Goal: Check status: Check status

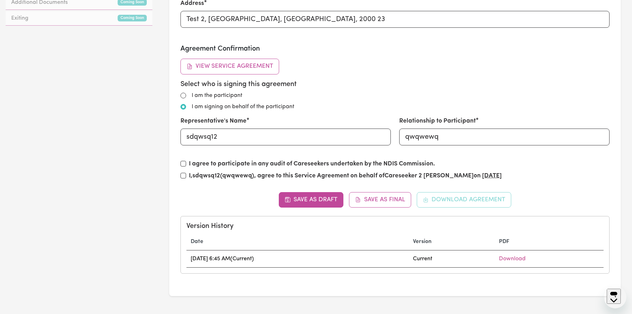
scroll to position [387, 0]
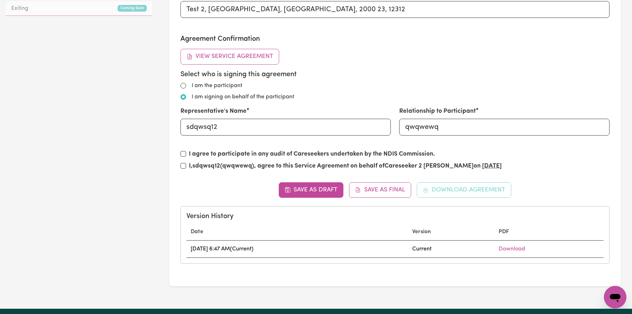
scroll to position [397, 0]
